Goal: Information Seeking & Learning: Learn about a topic

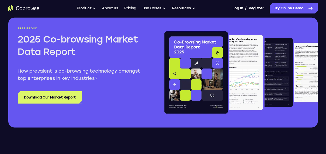
scroll to position [634, 0]
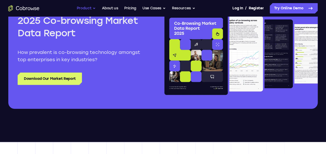
click at [81, 8] on button "Product" at bounding box center [86, 8] width 19 height 10
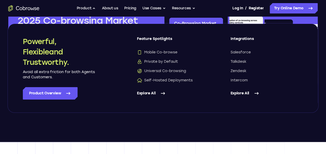
click at [155, 92] on link "Explore All" at bounding box center [173, 93] width 73 height 12
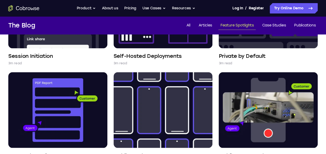
scroll to position [404, 0]
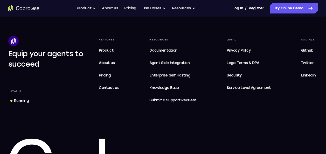
scroll to position [1621, 0]
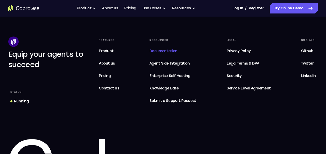
click at [173, 47] on link "Documentation" at bounding box center [172, 51] width 51 height 10
click at [310, 51] on span "Github" at bounding box center [307, 51] width 12 height 4
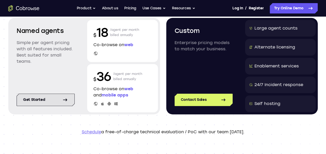
scroll to position [60, 0]
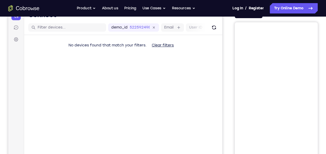
scroll to position [24, 0]
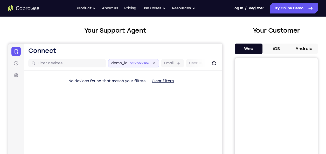
click at [153, 63] on icon at bounding box center [154, 63] width 6 height 6
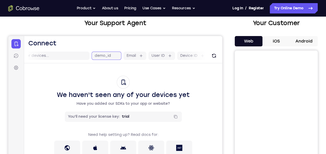
scroll to position [0, 0]
